Goal: Task Accomplishment & Management: Use online tool/utility

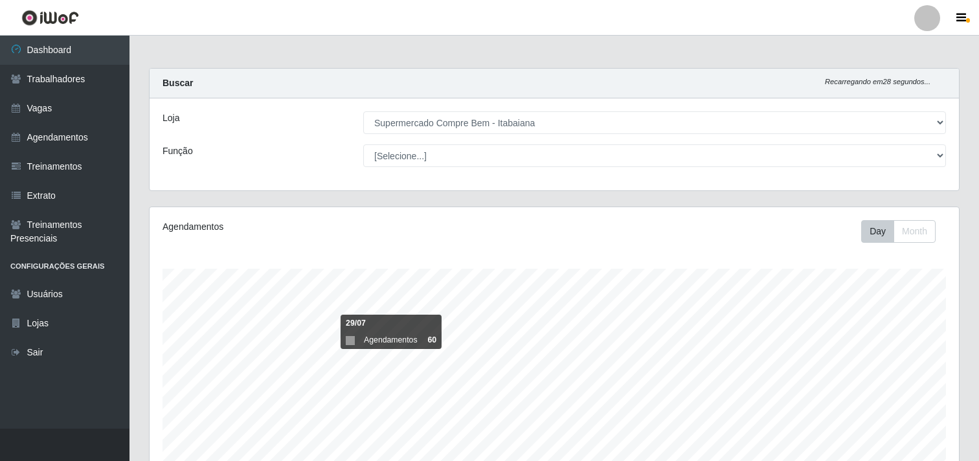
select select "264"
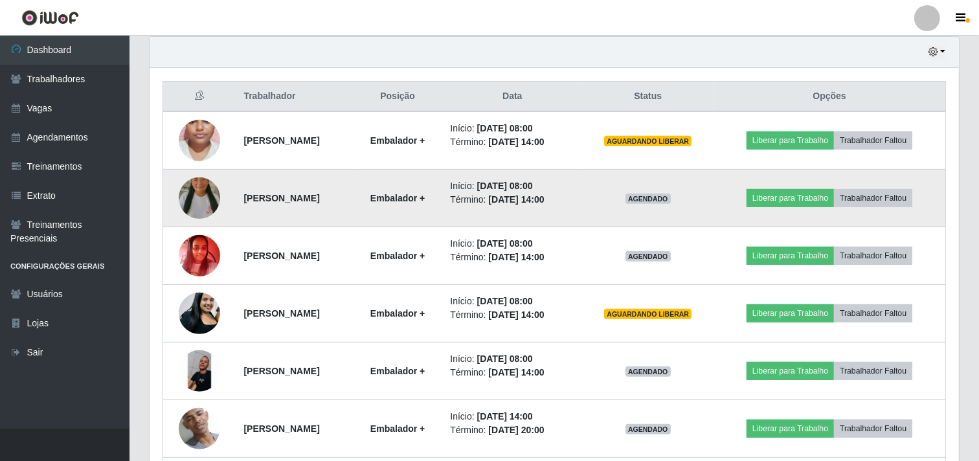
scroll to position [268, 810]
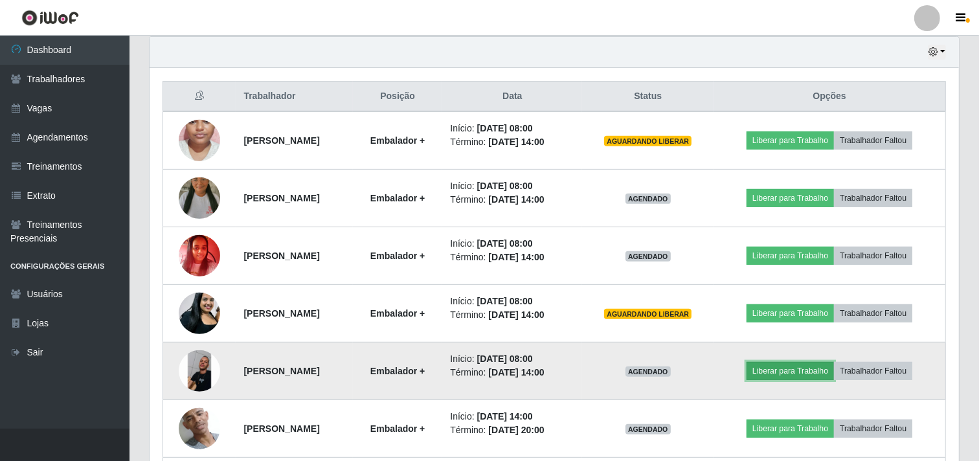
click at [792, 373] on button "Liberar para Trabalho" at bounding box center [790, 371] width 87 height 18
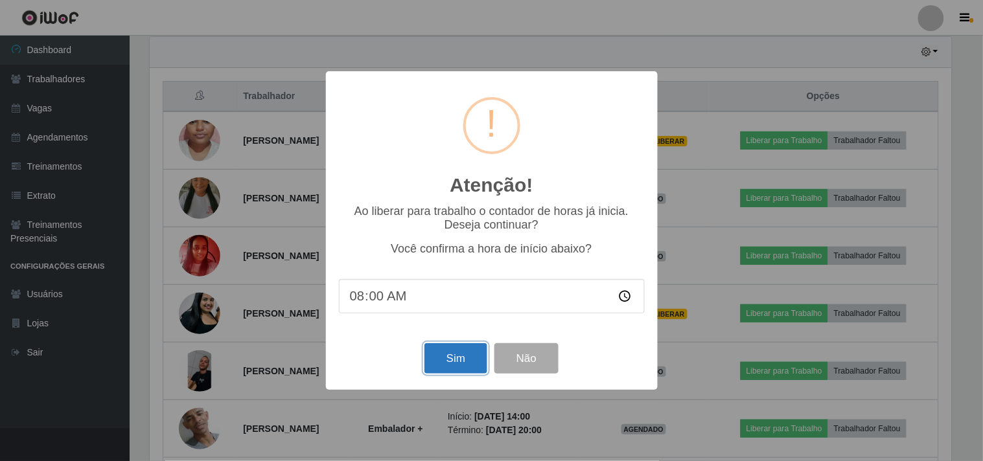
click at [448, 363] on button "Sim" at bounding box center [455, 358] width 63 height 30
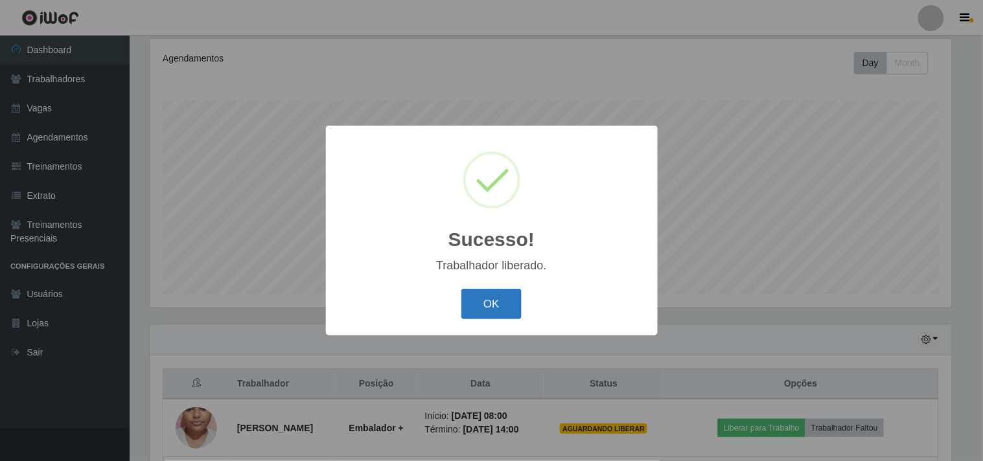
click at [461, 289] on button "OK" at bounding box center [491, 304] width 60 height 30
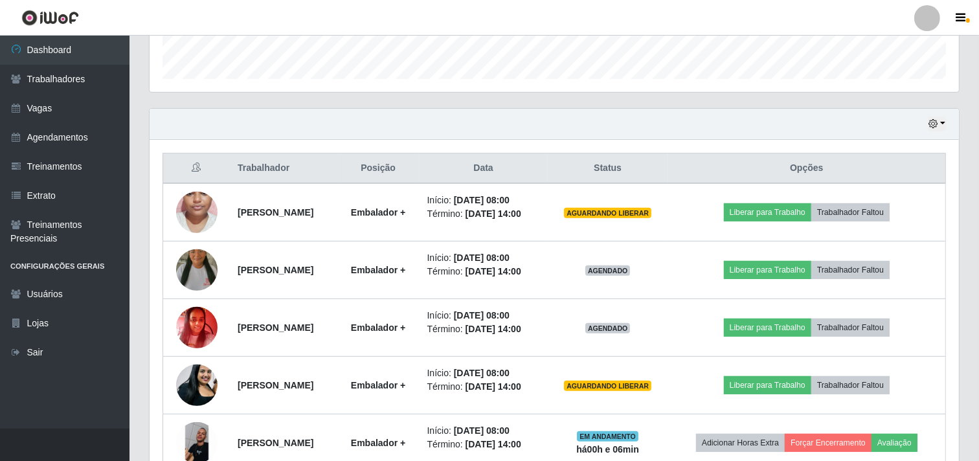
scroll to position [456, 0]
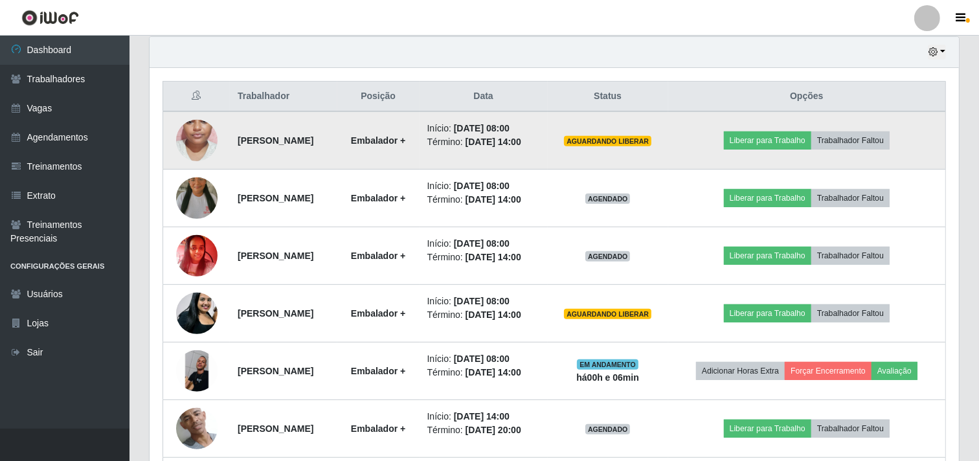
click at [784, 134] on td "Liberar para Trabalho Trabalhador Faltou" at bounding box center [807, 140] width 278 height 58
click at [788, 150] on button "Liberar para Trabalho" at bounding box center [767, 140] width 87 height 18
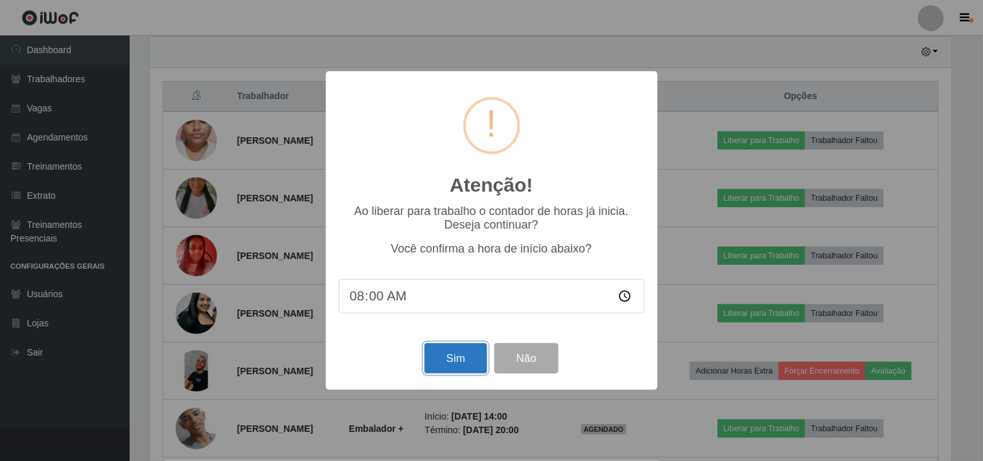
click at [448, 361] on button "Sim" at bounding box center [455, 358] width 63 height 30
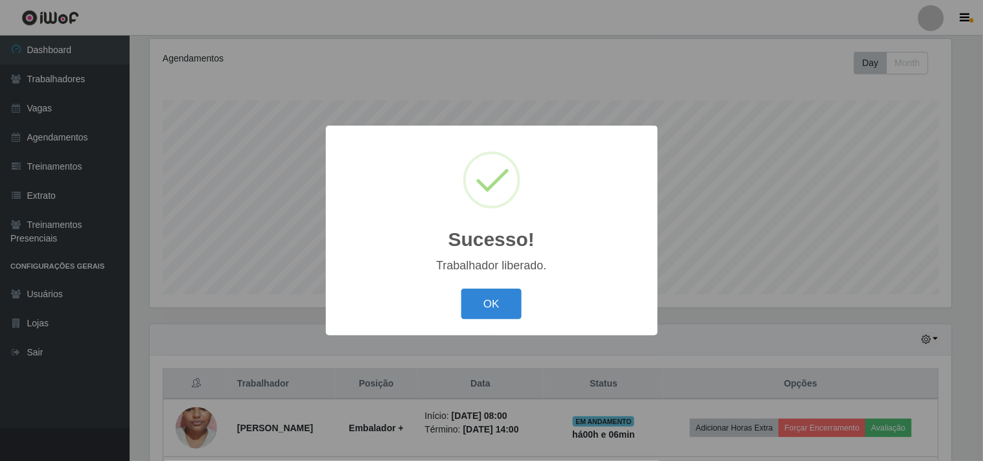
click at [461, 289] on button "OK" at bounding box center [491, 304] width 60 height 30
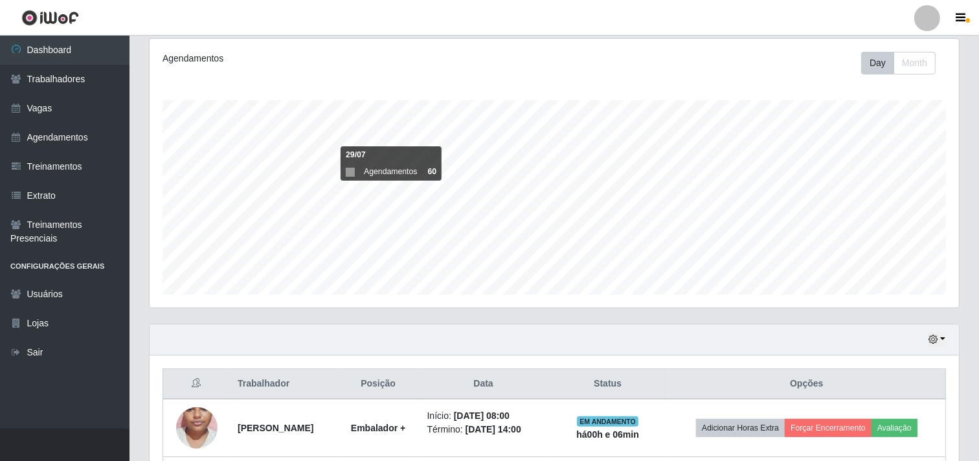
scroll to position [384, 0]
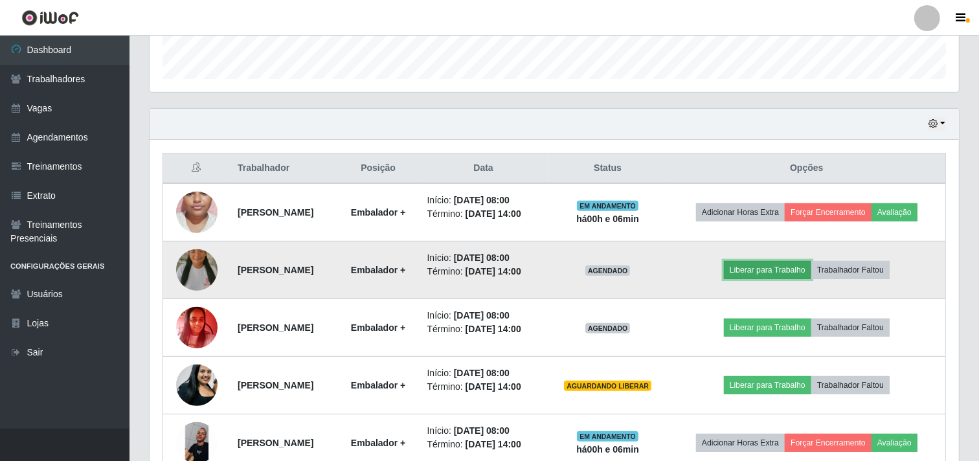
click at [771, 279] on button "Liberar para Trabalho" at bounding box center [767, 270] width 87 height 18
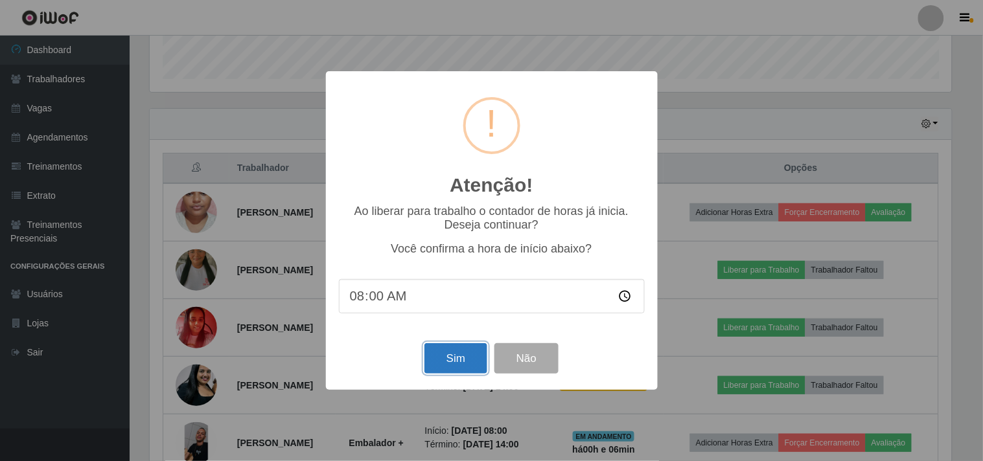
click at [464, 363] on button "Sim" at bounding box center [455, 358] width 63 height 30
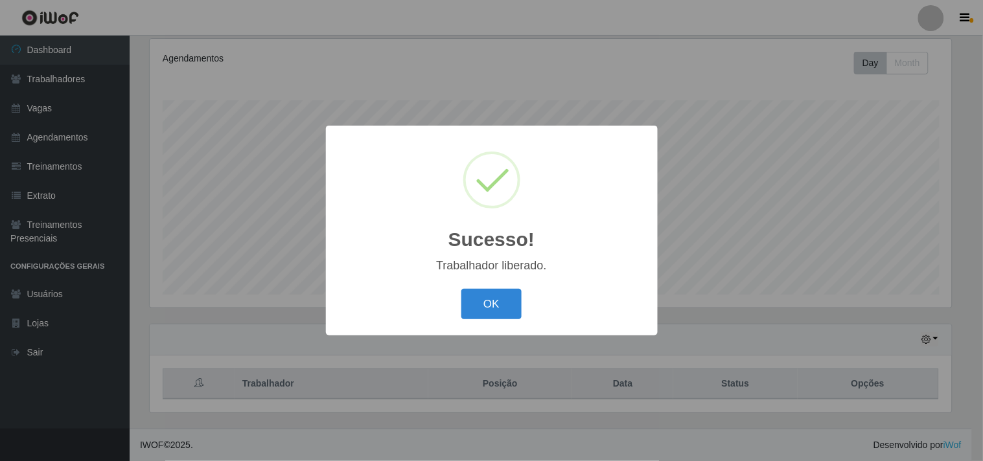
click at [461, 289] on button "OK" at bounding box center [491, 304] width 60 height 30
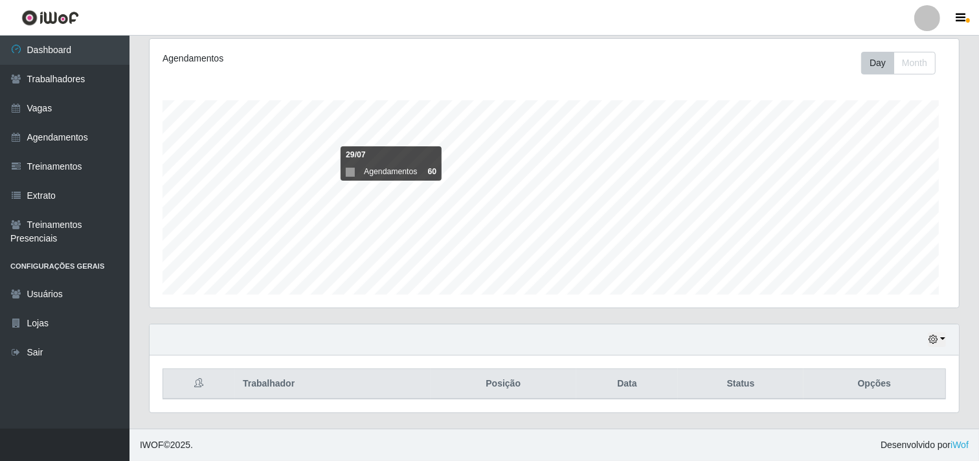
scroll to position [0, 0]
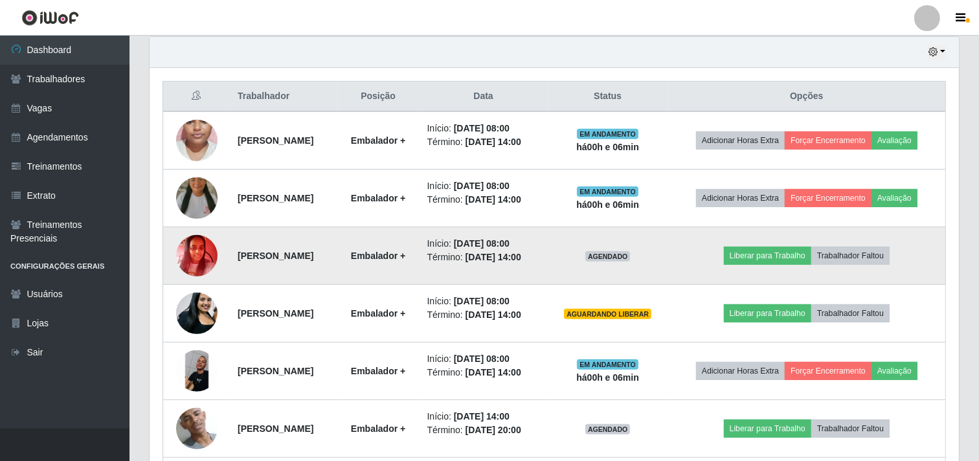
click at [784, 264] on td "Liberar para Trabalho Trabalhador Faltou" at bounding box center [807, 256] width 278 height 58
click at [787, 265] on button "Liberar para Trabalho" at bounding box center [767, 256] width 87 height 18
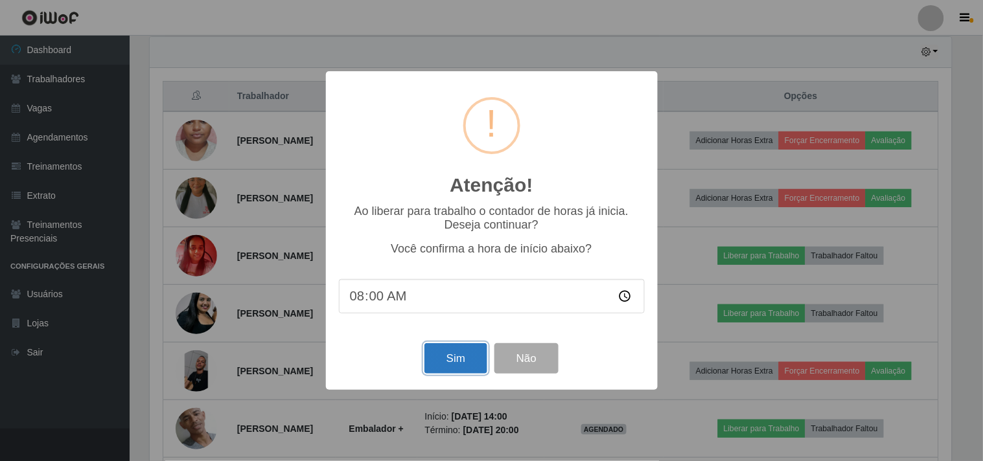
click at [435, 365] on button "Sim" at bounding box center [455, 358] width 63 height 30
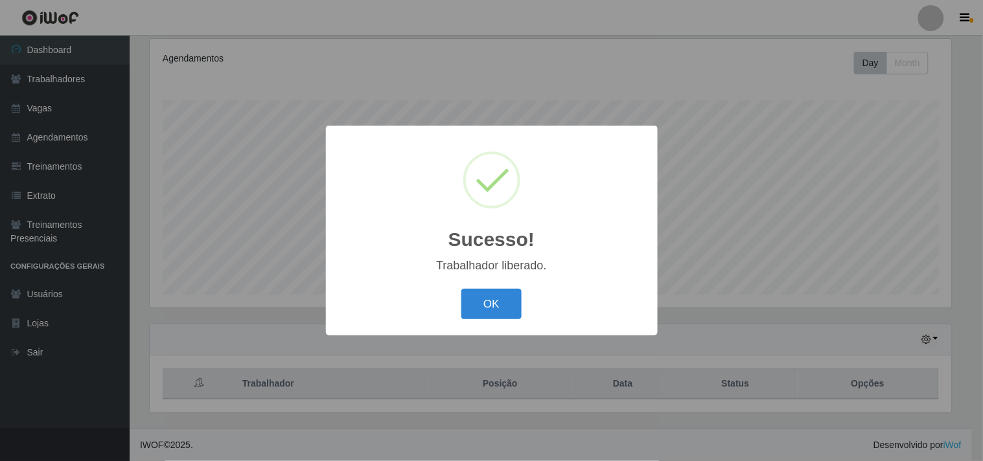
click at [461, 289] on button "OK" at bounding box center [491, 304] width 60 height 30
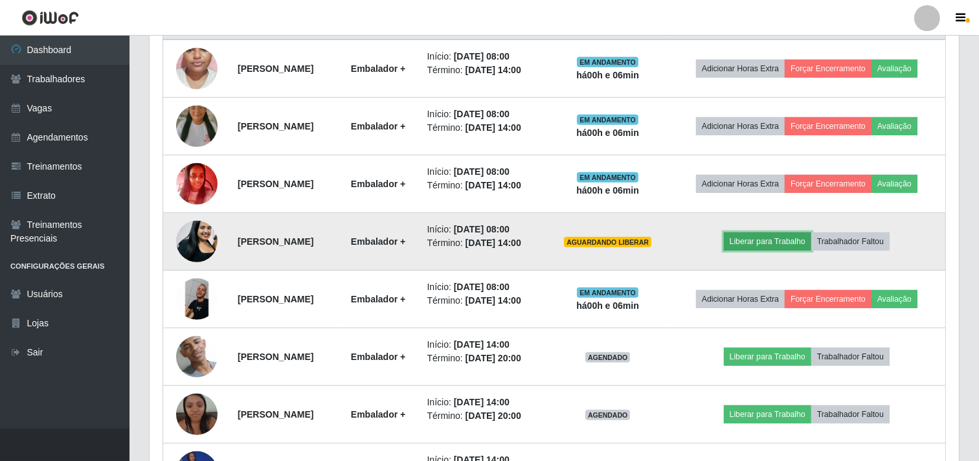
click at [782, 251] on button "Liberar para Trabalho" at bounding box center [767, 242] width 87 height 18
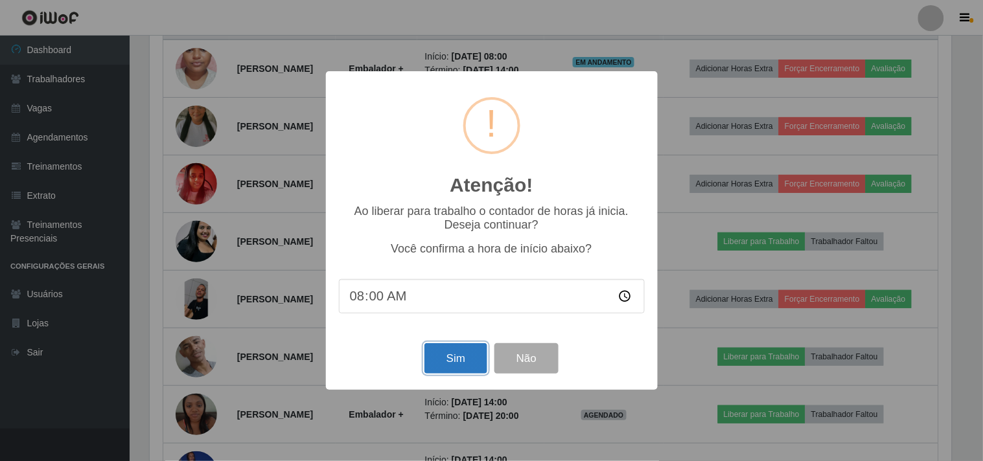
click at [464, 356] on button "Sim" at bounding box center [455, 358] width 63 height 30
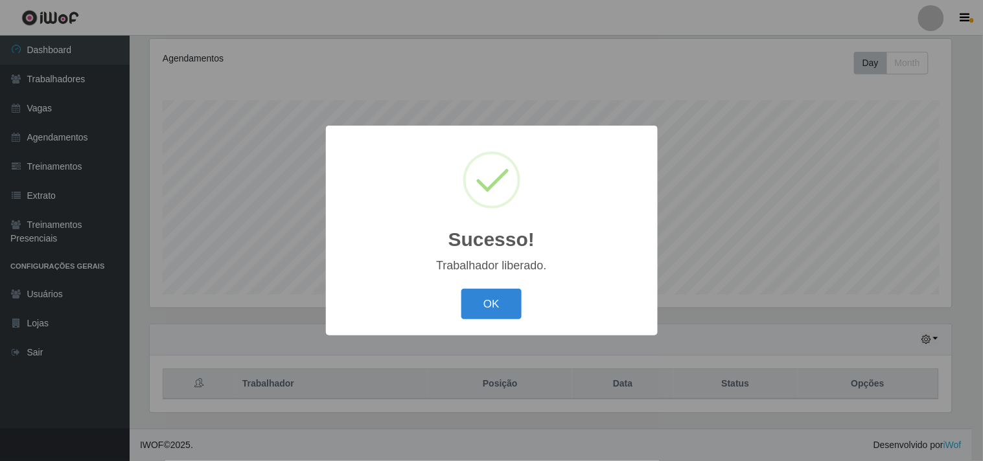
click at [461, 289] on button "OK" at bounding box center [491, 304] width 60 height 30
